Goal: Information Seeking & Learning: Learn about a topic

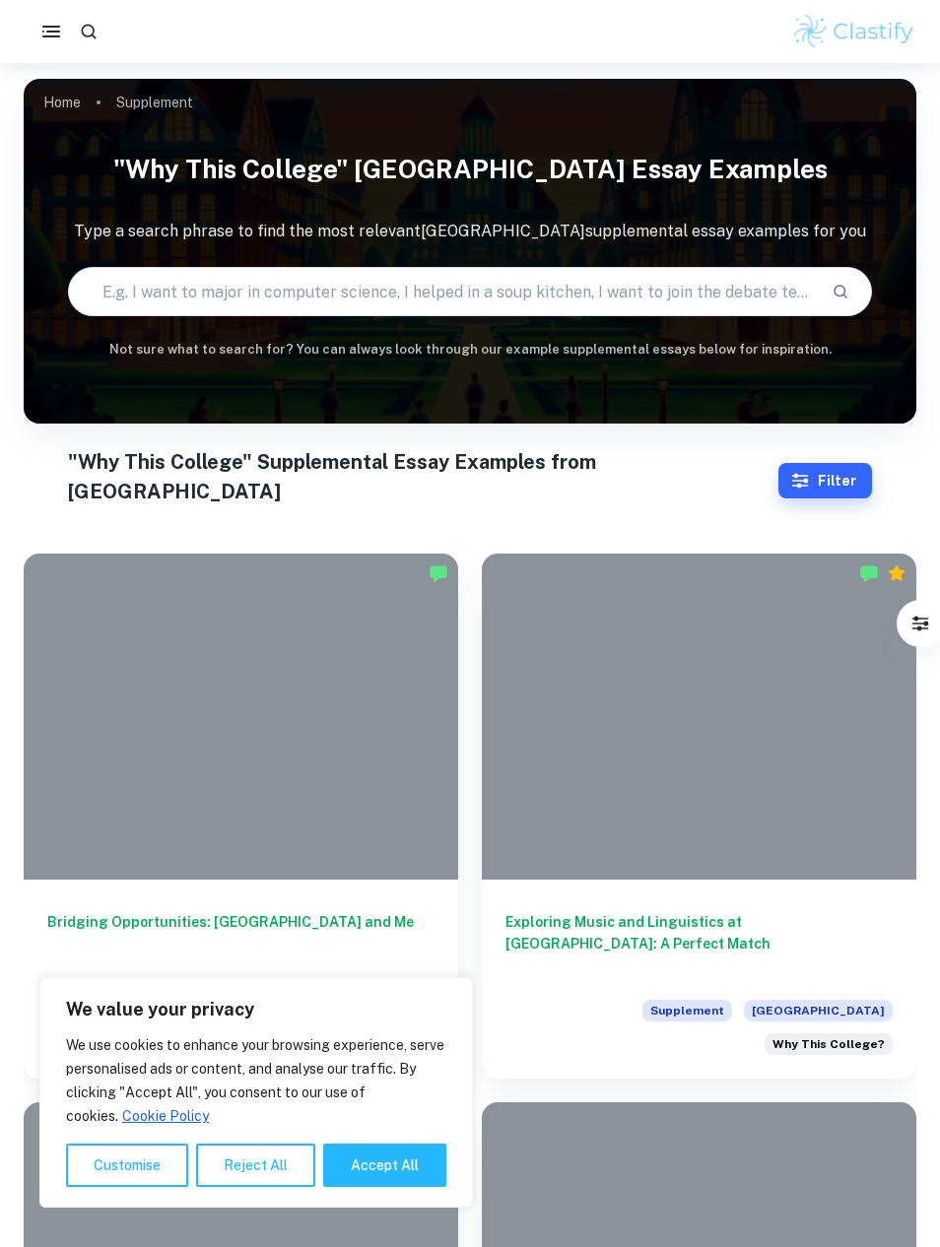
click at [399, 1160] on button "Accept All" at bounding box center [384, 1165] width 123 height 43
checkbox input "true"
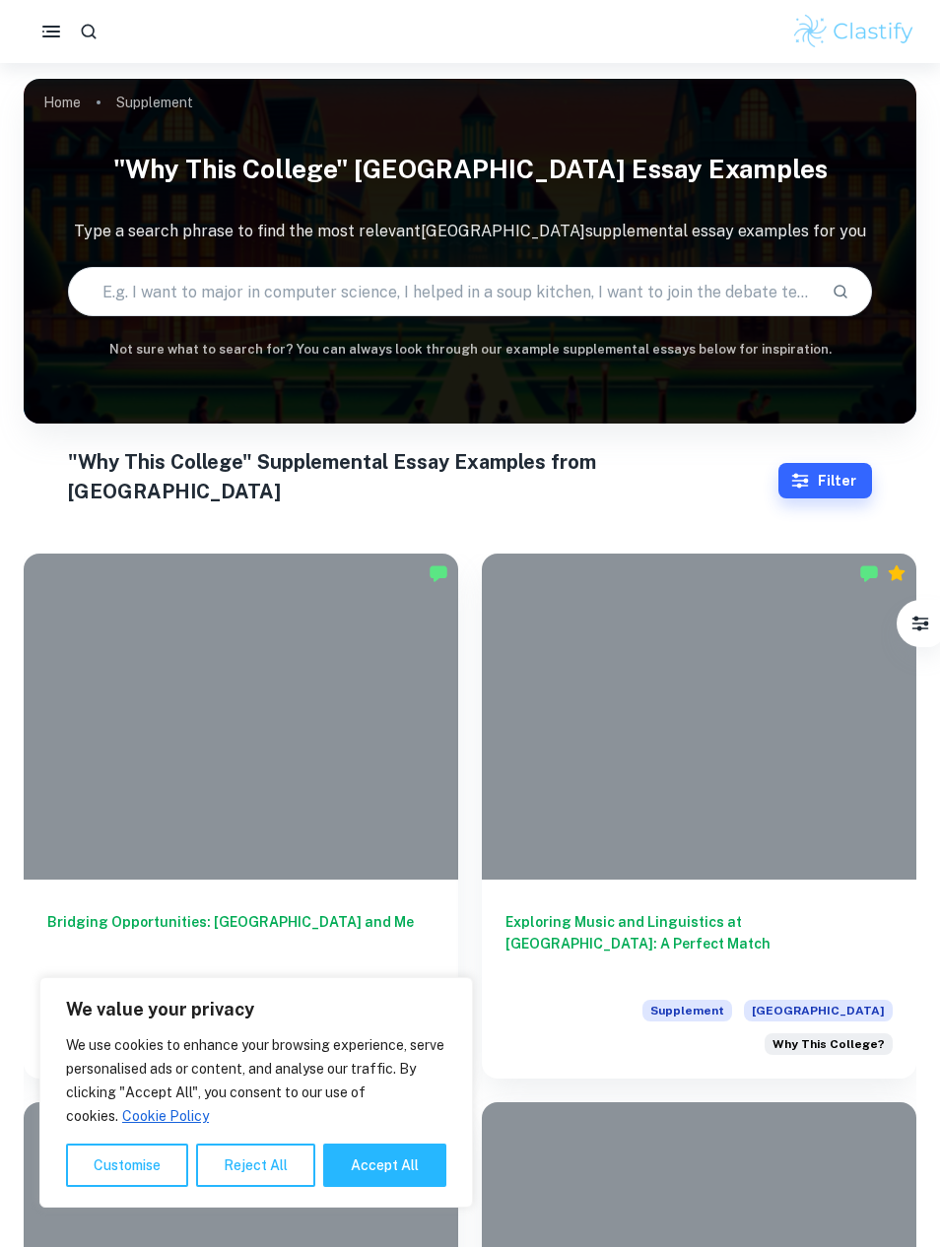
checkbox input "true"
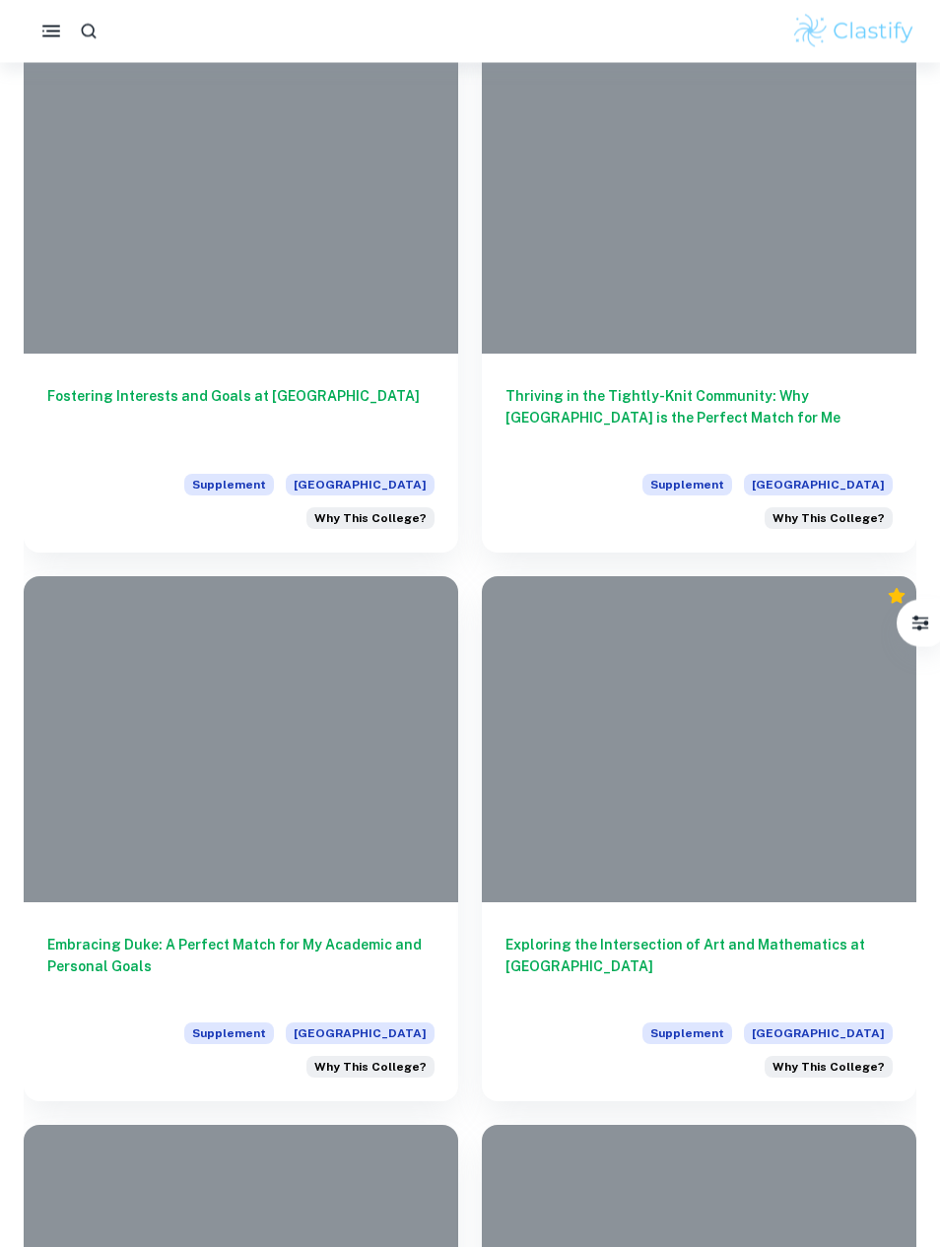
scroll to position [7108, 0]
click at [363, 934] on h6 "Embracing Duke: A Perfect Match for My Academic and Personal Goals" at bounding box center [240, 966] width 387 height 65
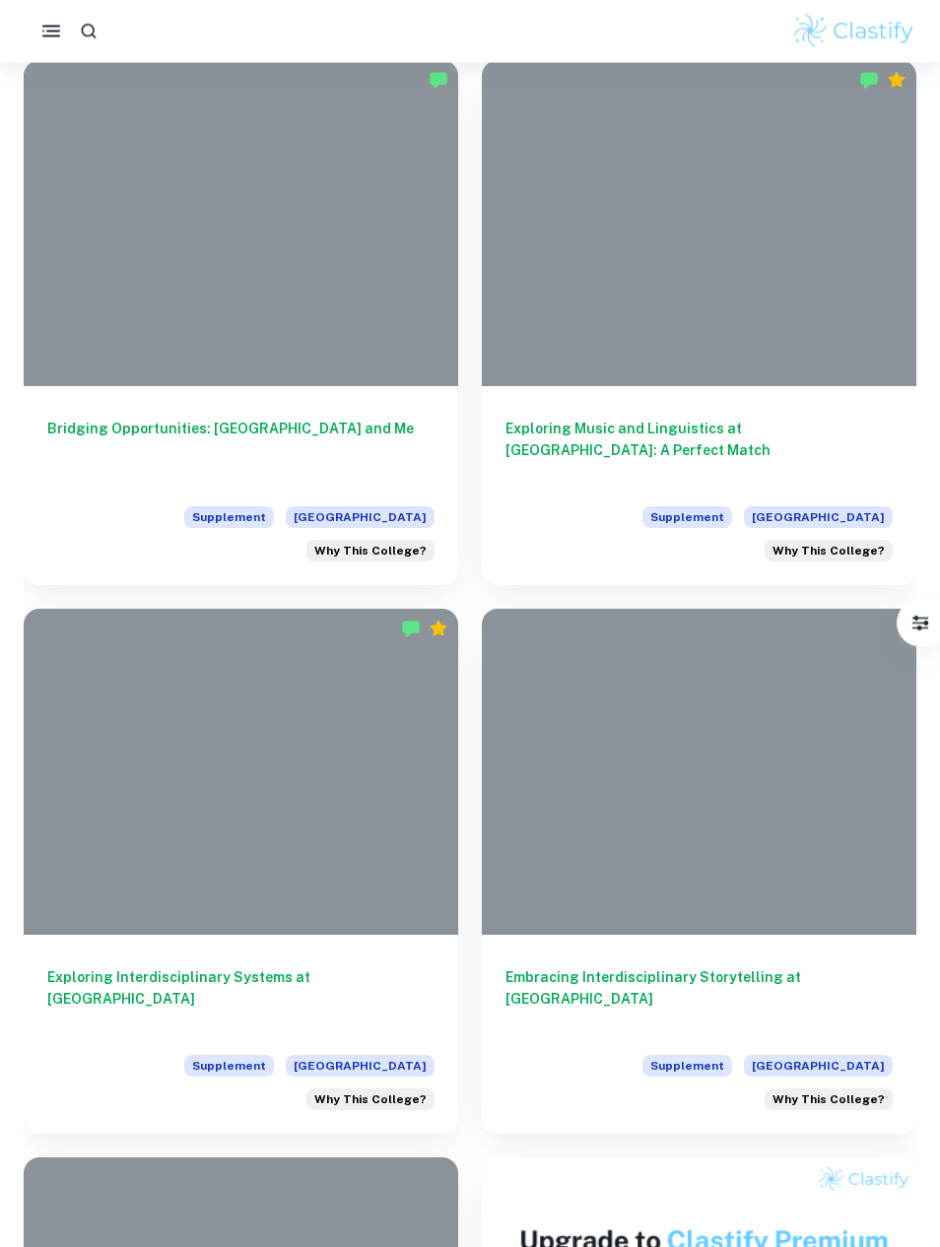
scroll to position [494, 0]
click at [155, 418] on h6 "Bridging Opportunities: [GEOGRAPHIC_DATA] and Me" at bounding box center [240, 450] width 387 height 65
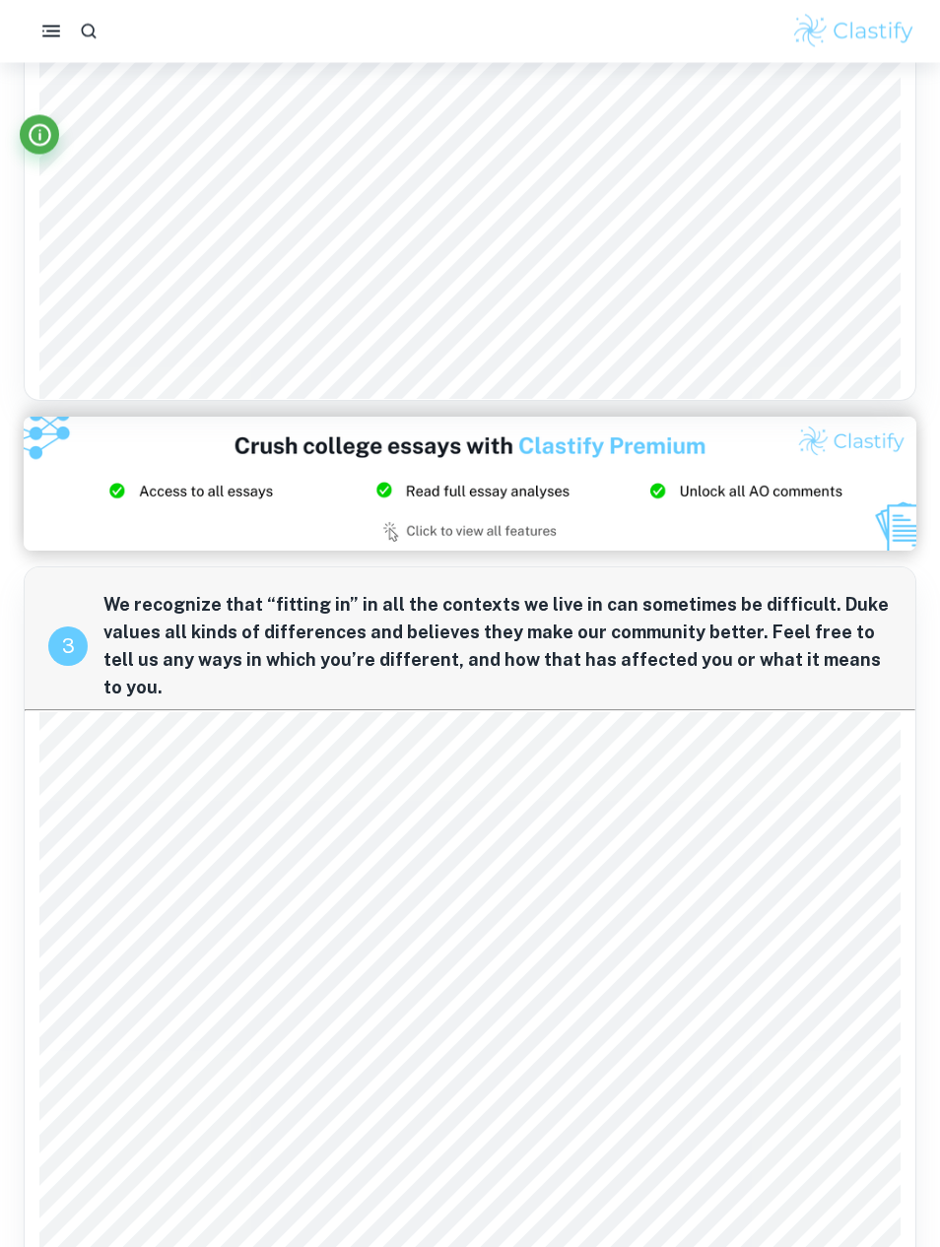
scroll to position [1203, 0]
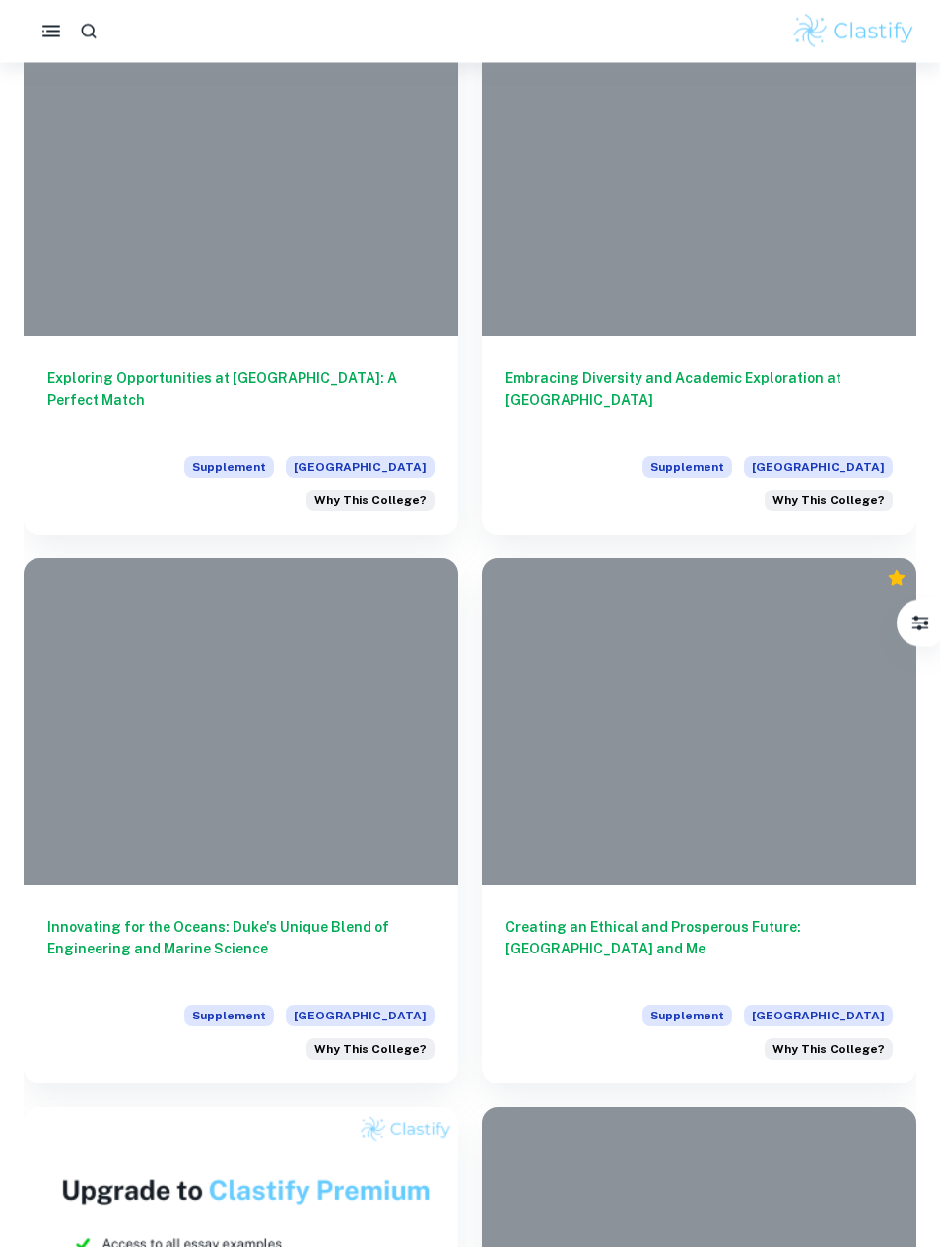
scroll to position [4932, 0]
click at [561, 367] on h6 "Embracing Diversity and Academic Exploration at [GEOGRAPHIC_DATA]" at bounding box center [698, 399] width 387 height 65
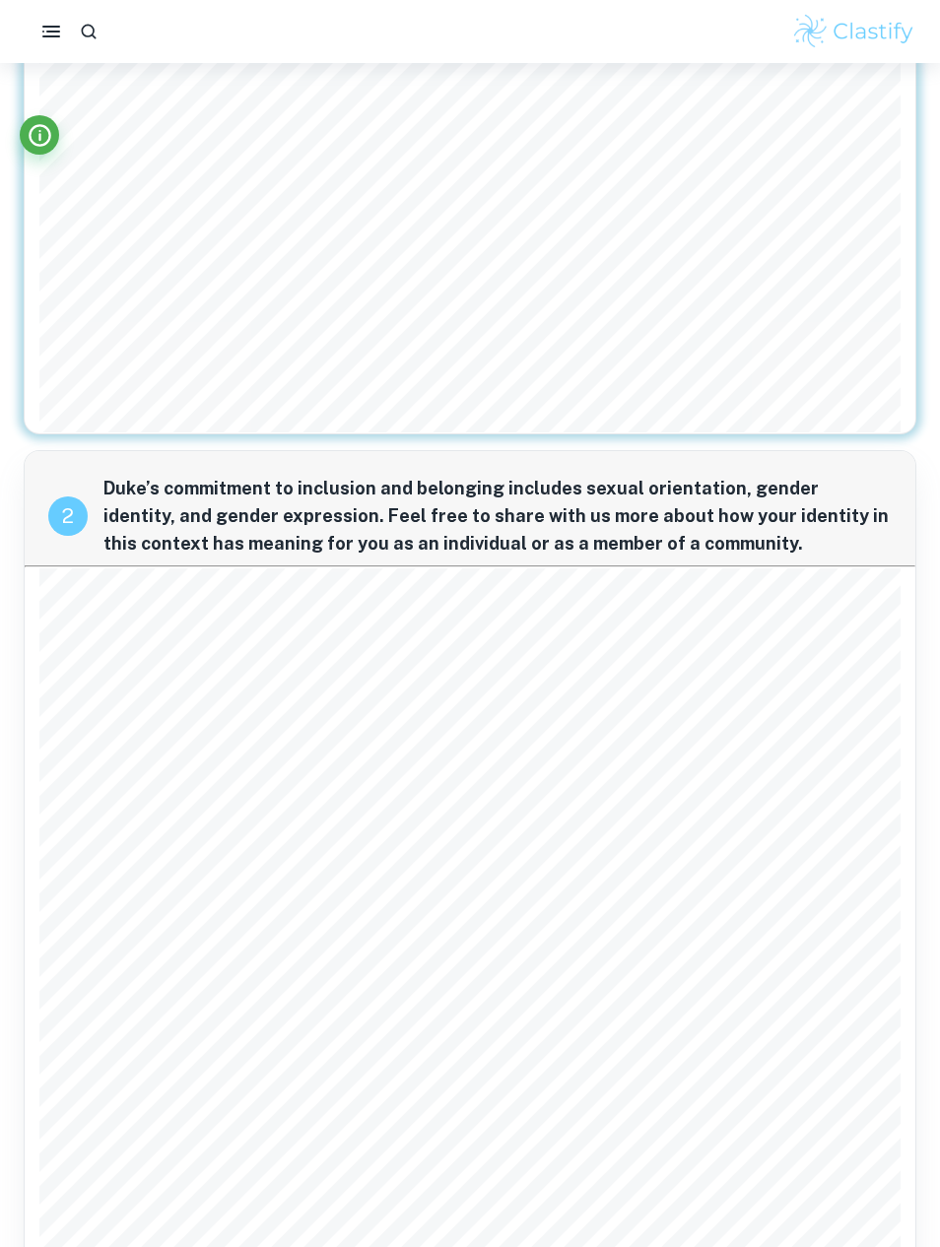
scroll to position [866, 0]
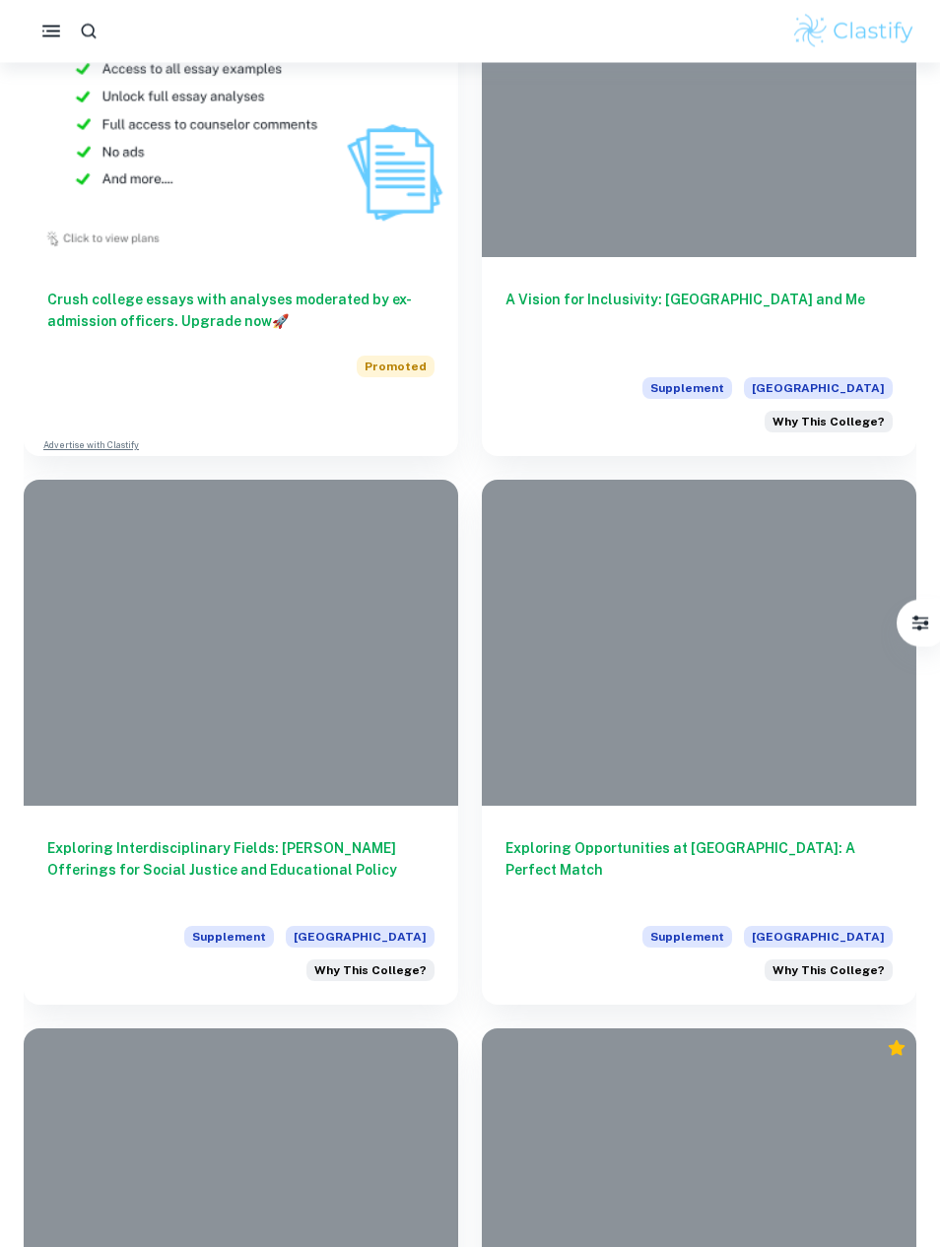
scroll to position [6108, 0]
click at [581, 836] on h6 "Exploring Opportunities at [GEOGRAPHIC_DATA]: A Perfect Match" at bounding box center [698, 868] width 387 height 65
